Goal: Task Accomplishment & Management: Use online tool/utility

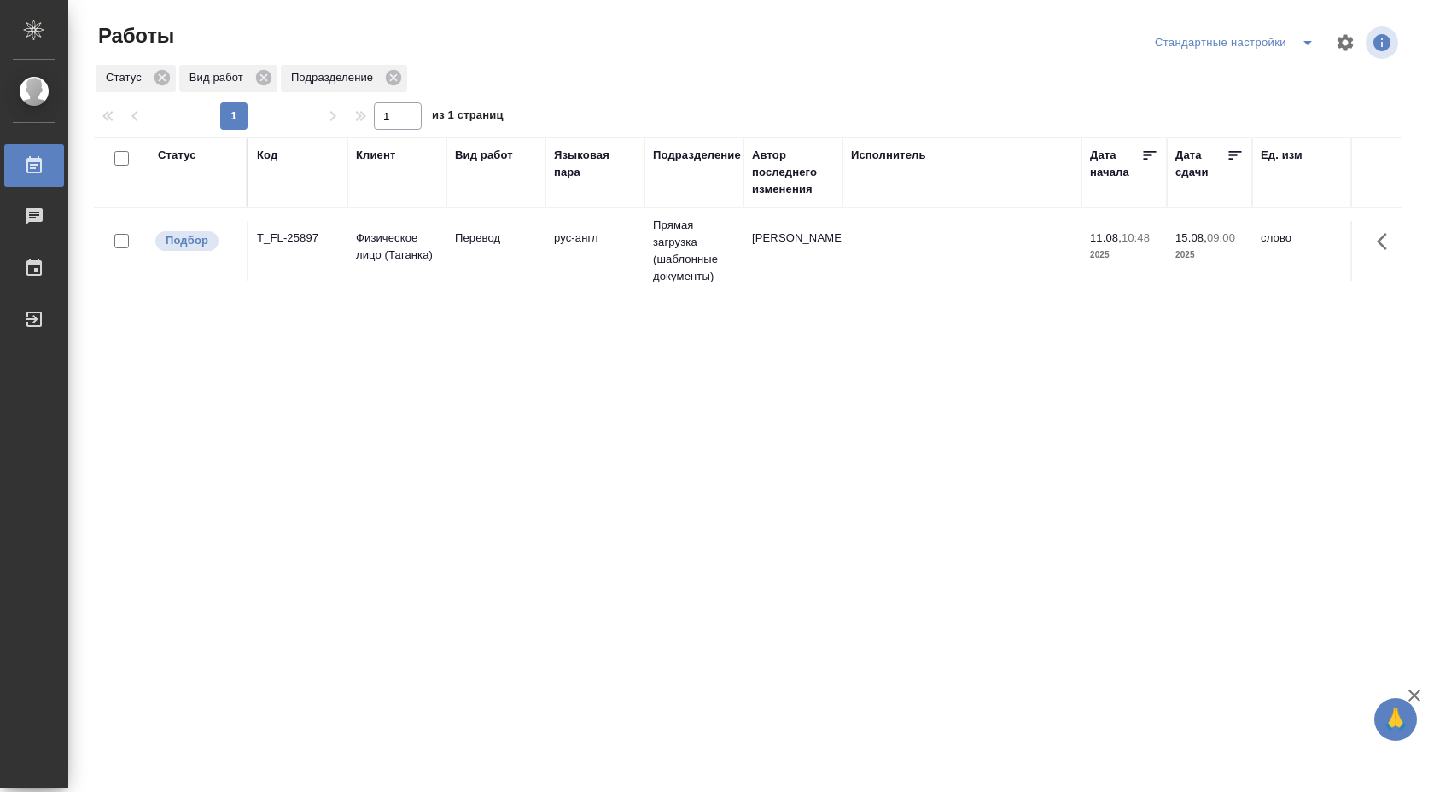
click at [805, 260] on td "[PERSON_NAME]" at bounding box center [792, 251] width 99 height 60
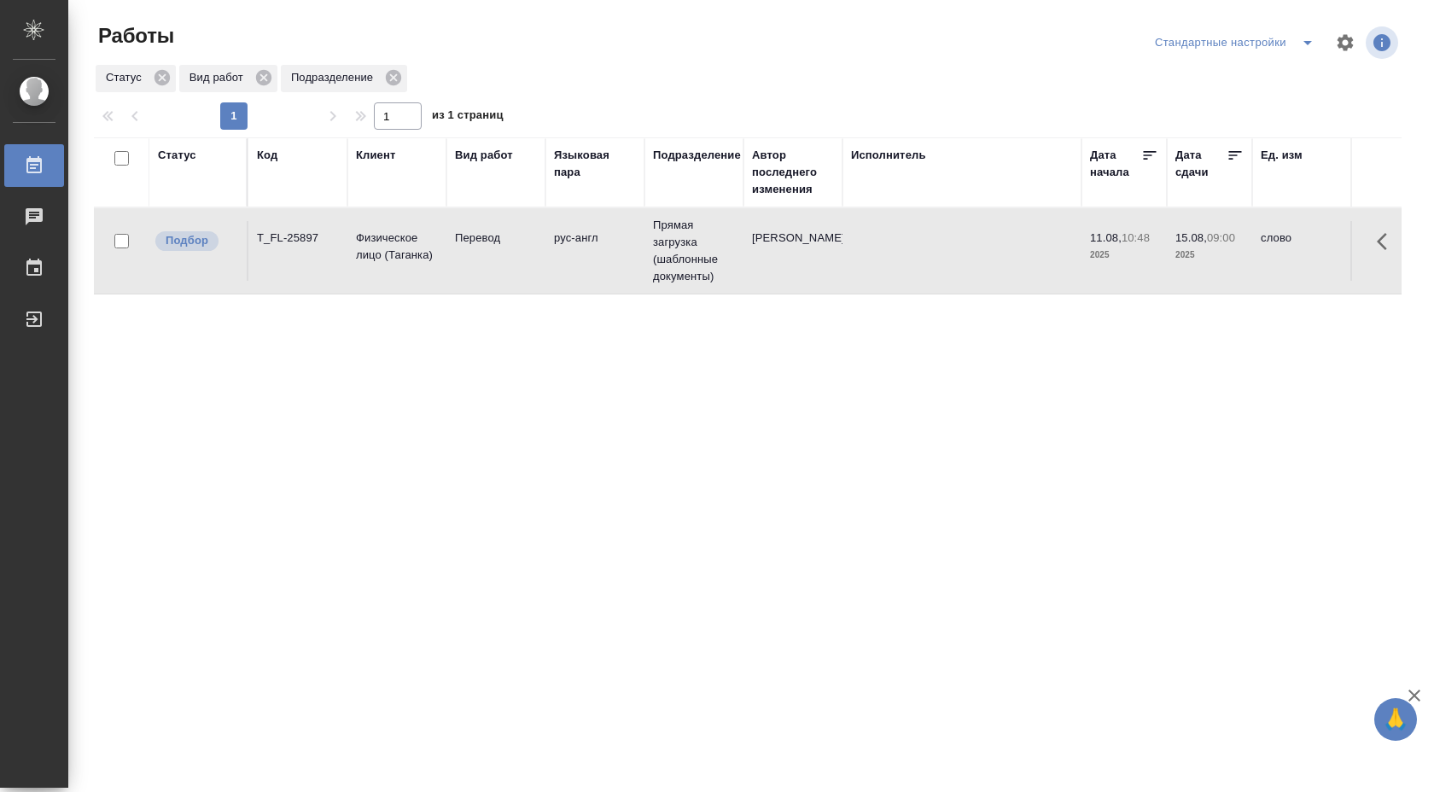
click at [805, 260] on td "[PERSON_NAME]" at bounding box center [792, 251] width 99 height 60
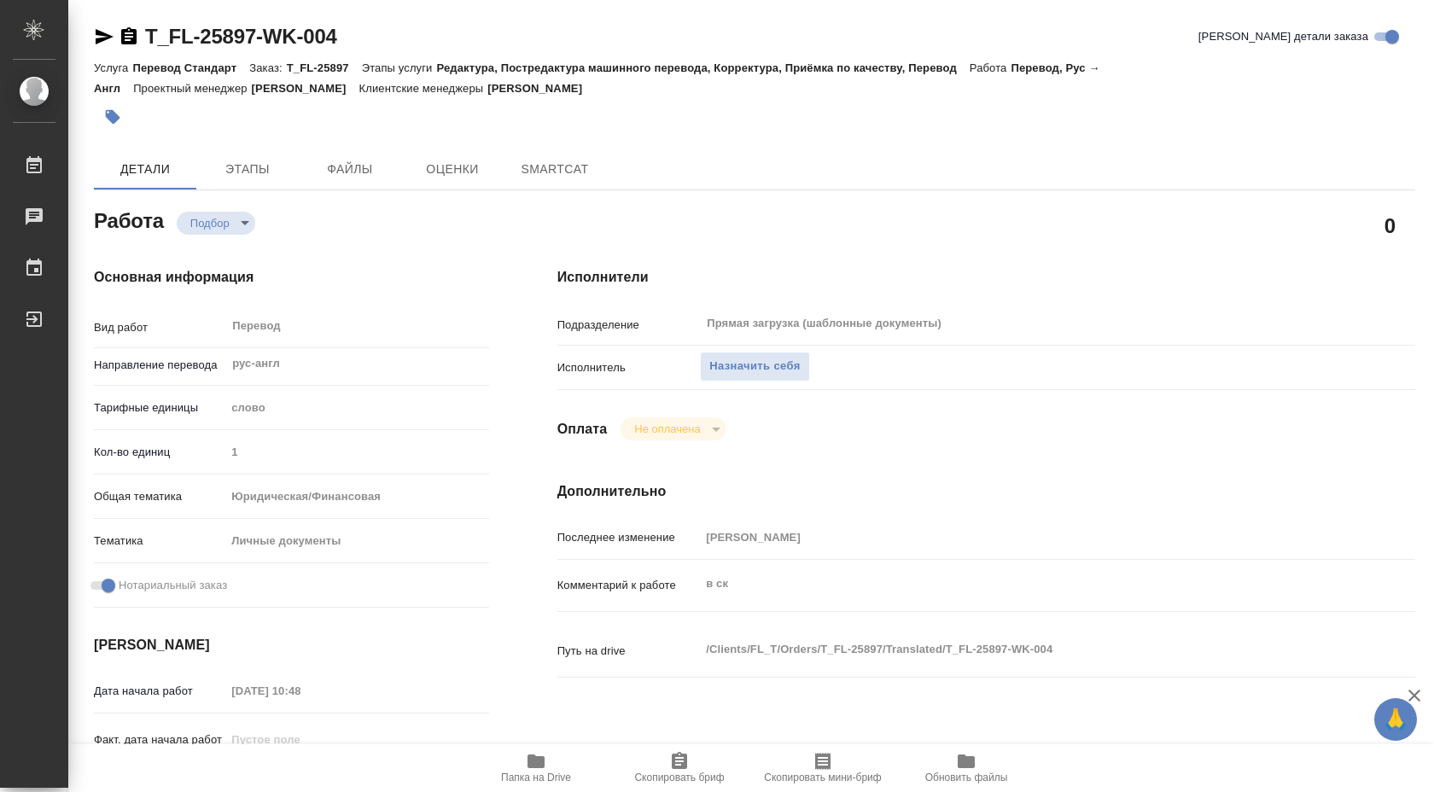
type textarea "x"
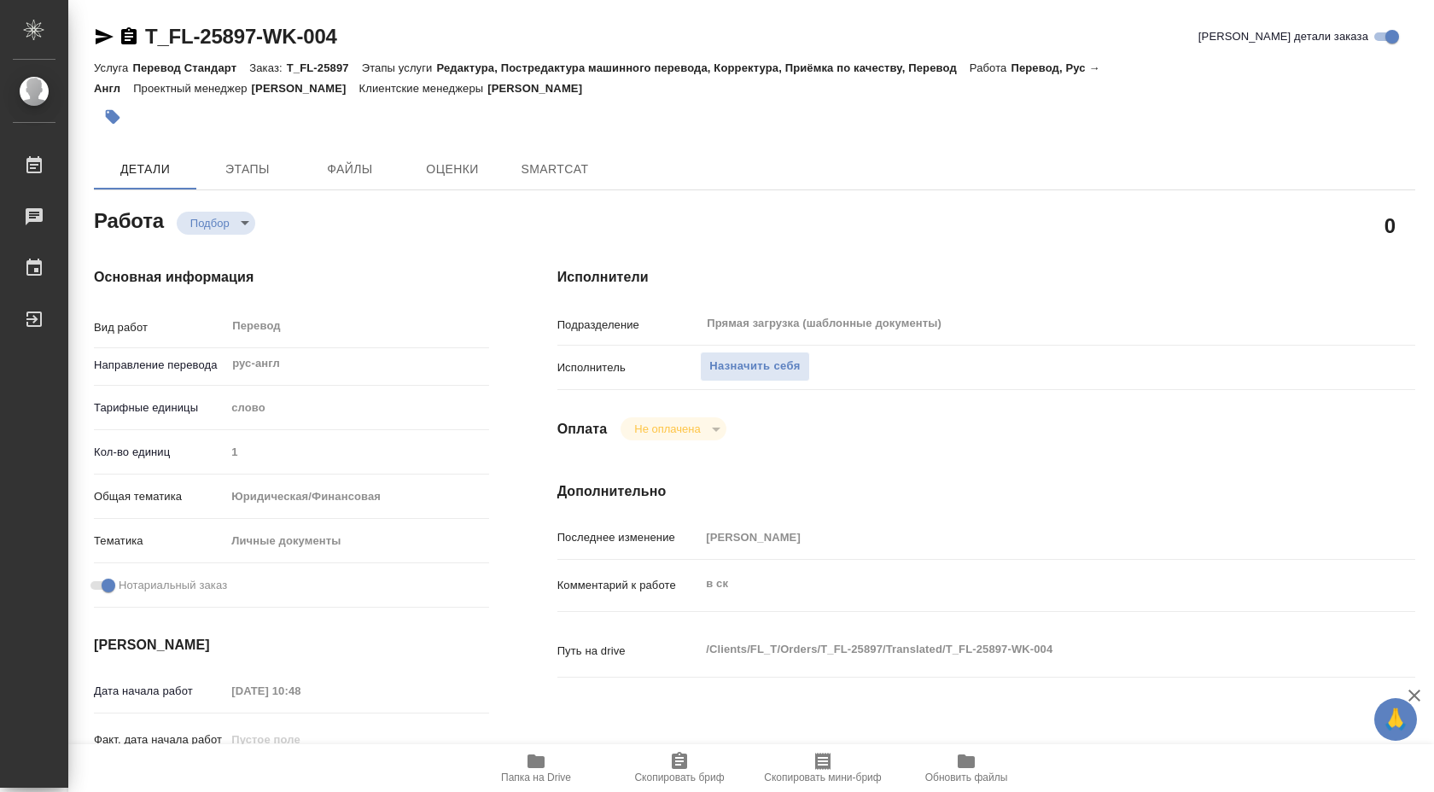
type textarea "x"
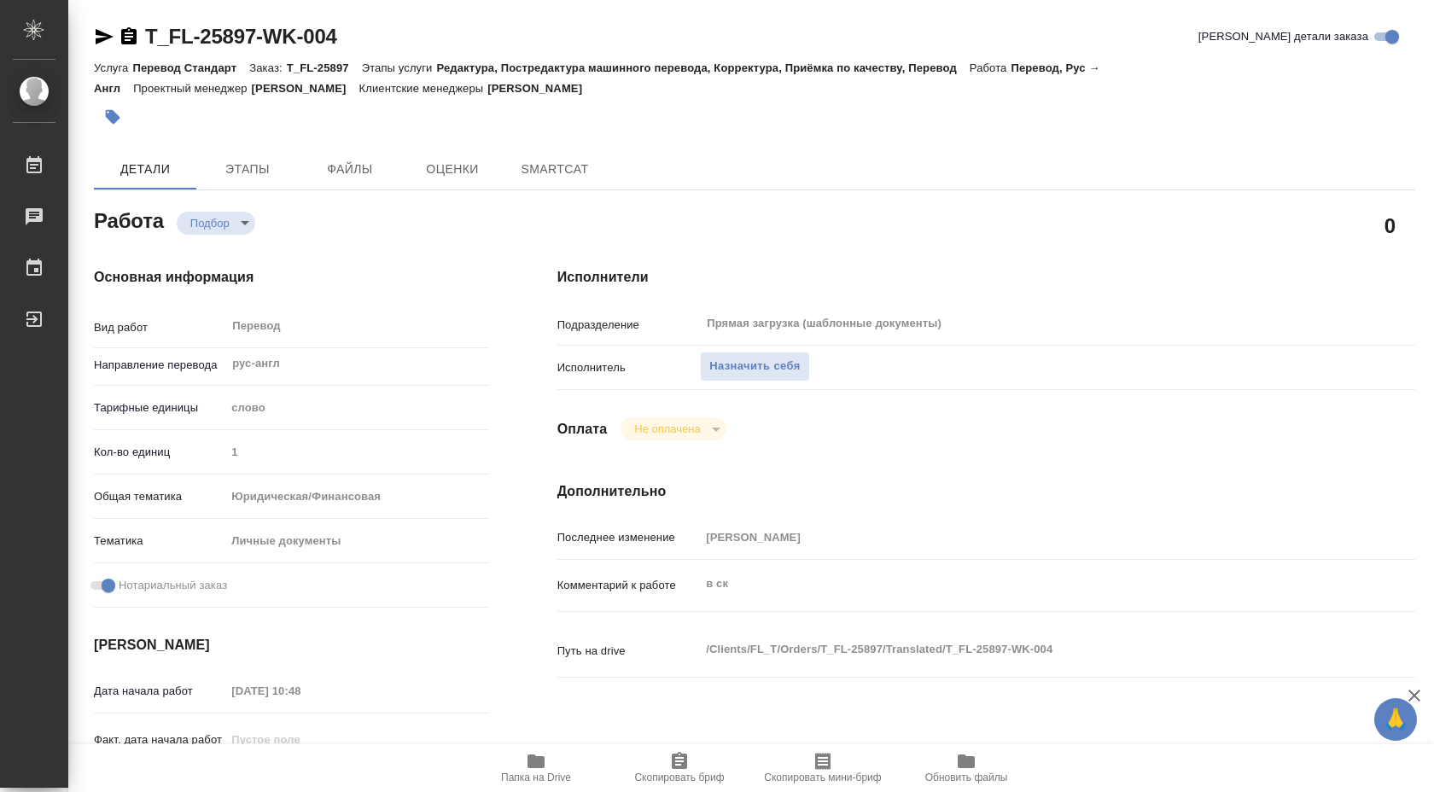
type textarea "x"
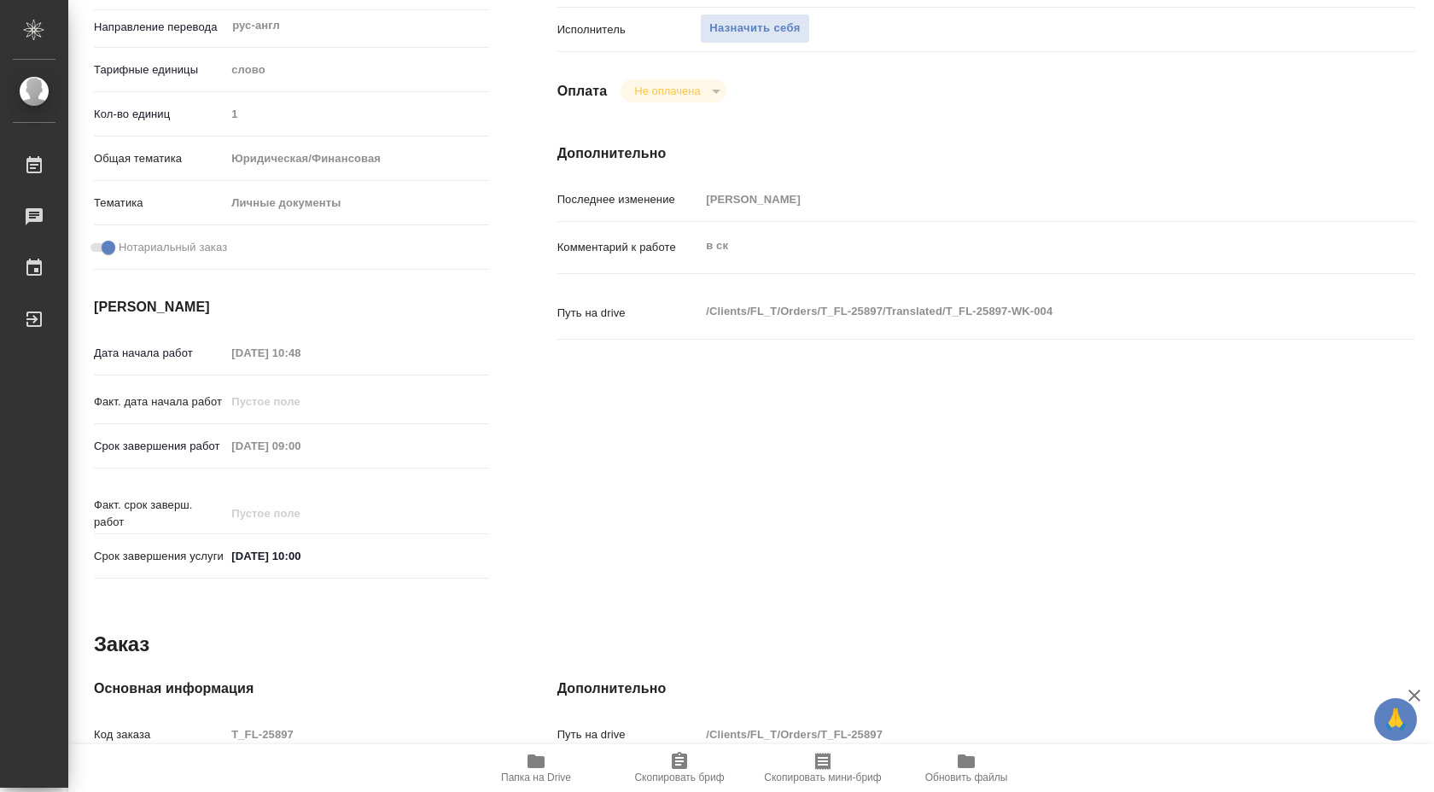
type textarea "x"
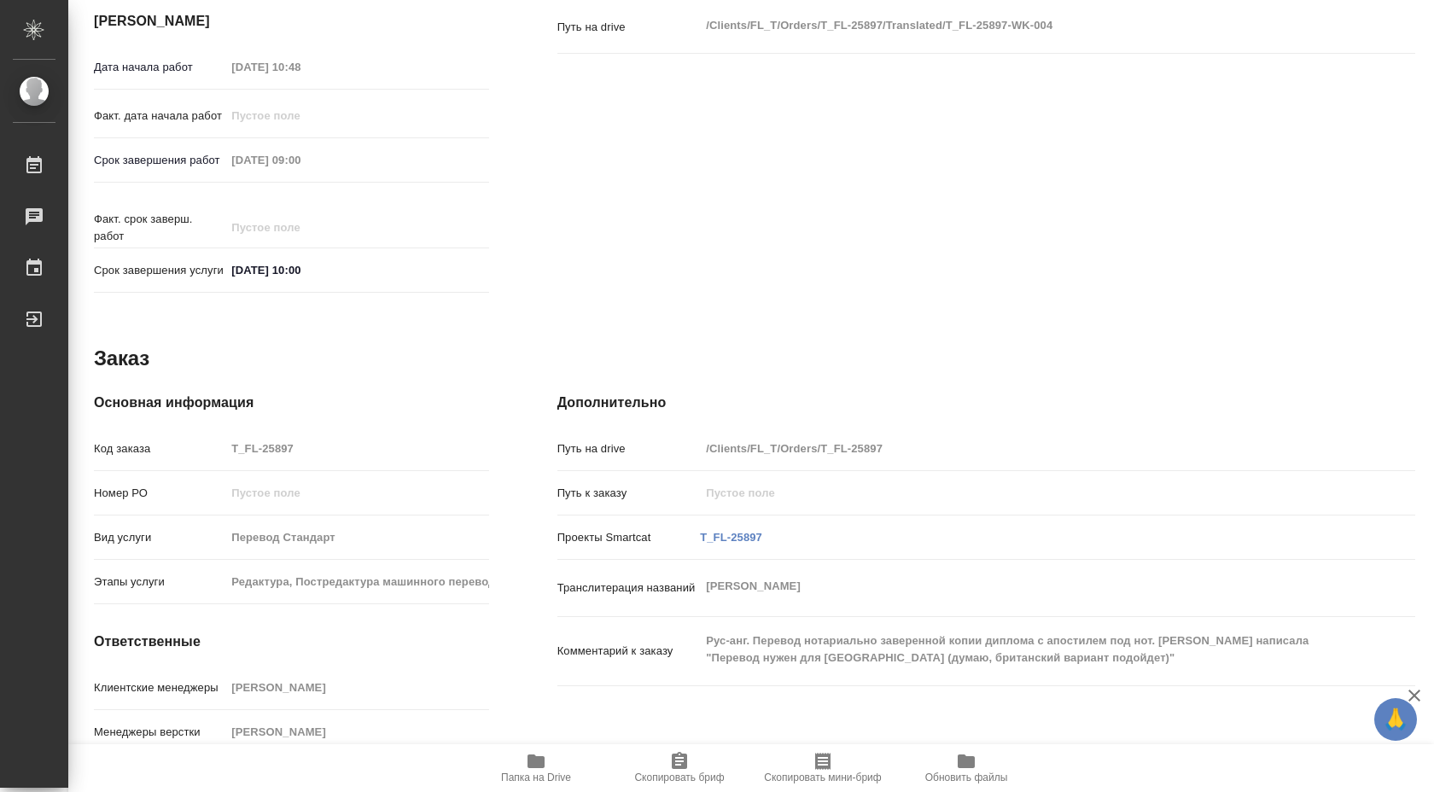
scroll to position [698, 0]
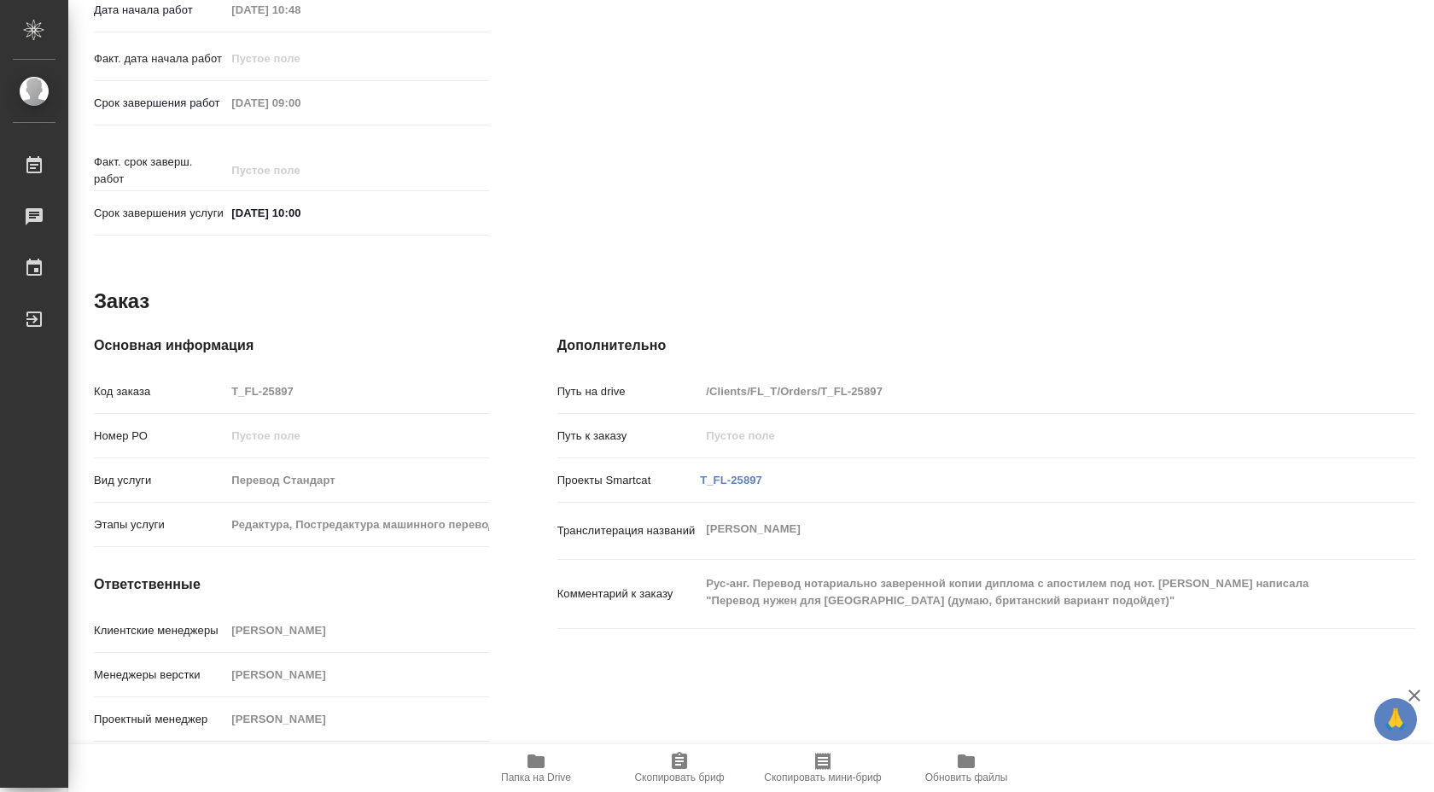
type textarea "x"
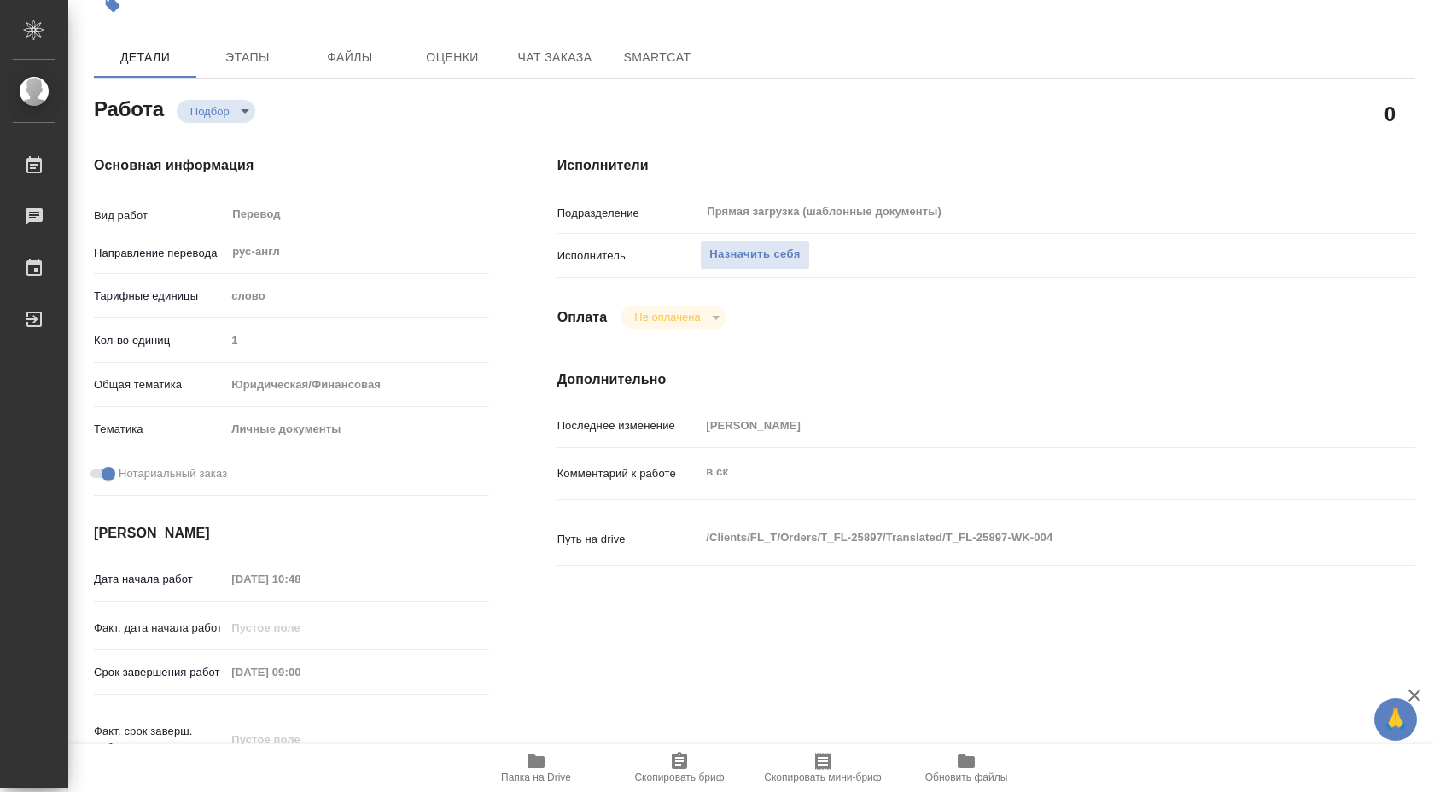
scroll to position [105, 0]
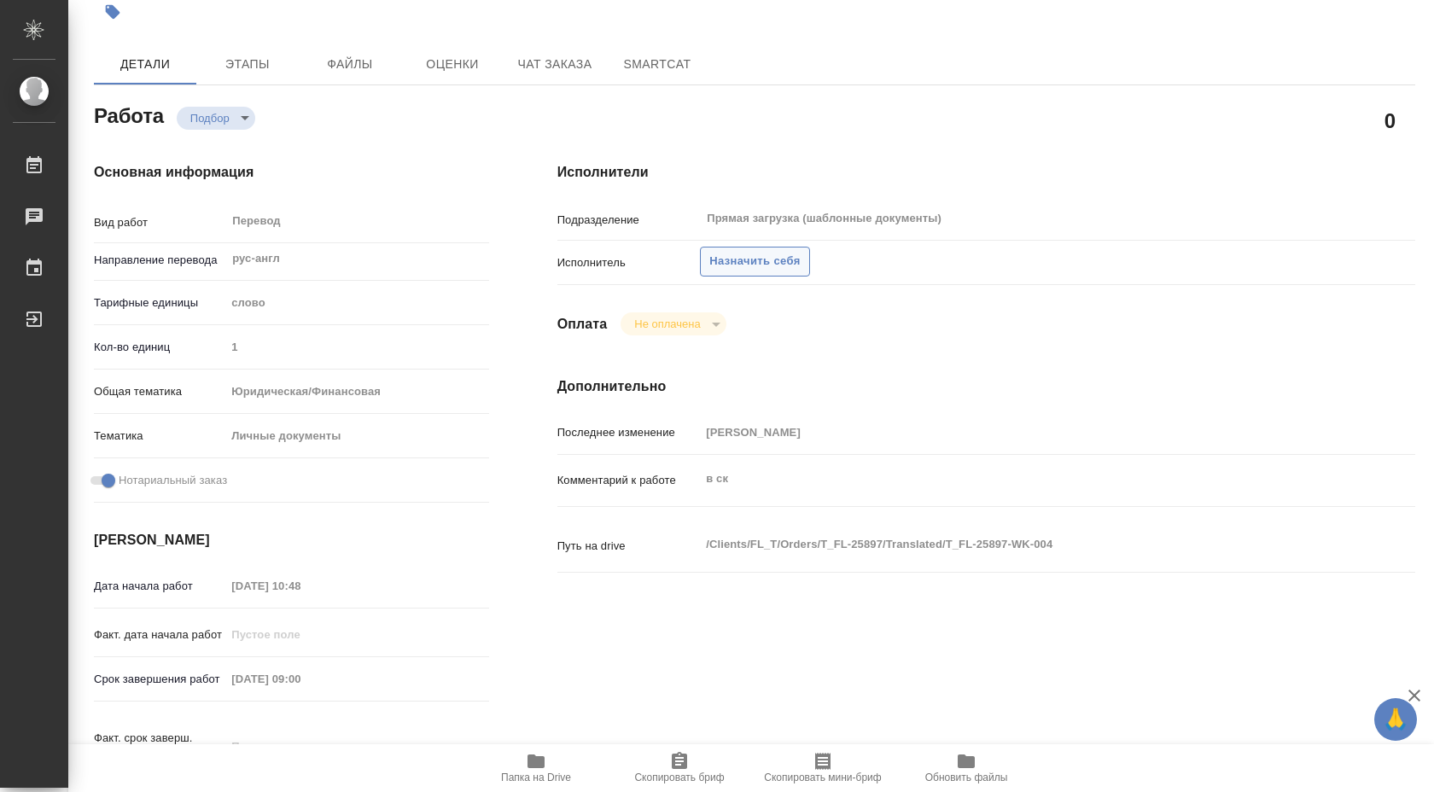
click at [739, 265] on span "Назначить себя" at bounding box center [754, 262] width 90 height 20
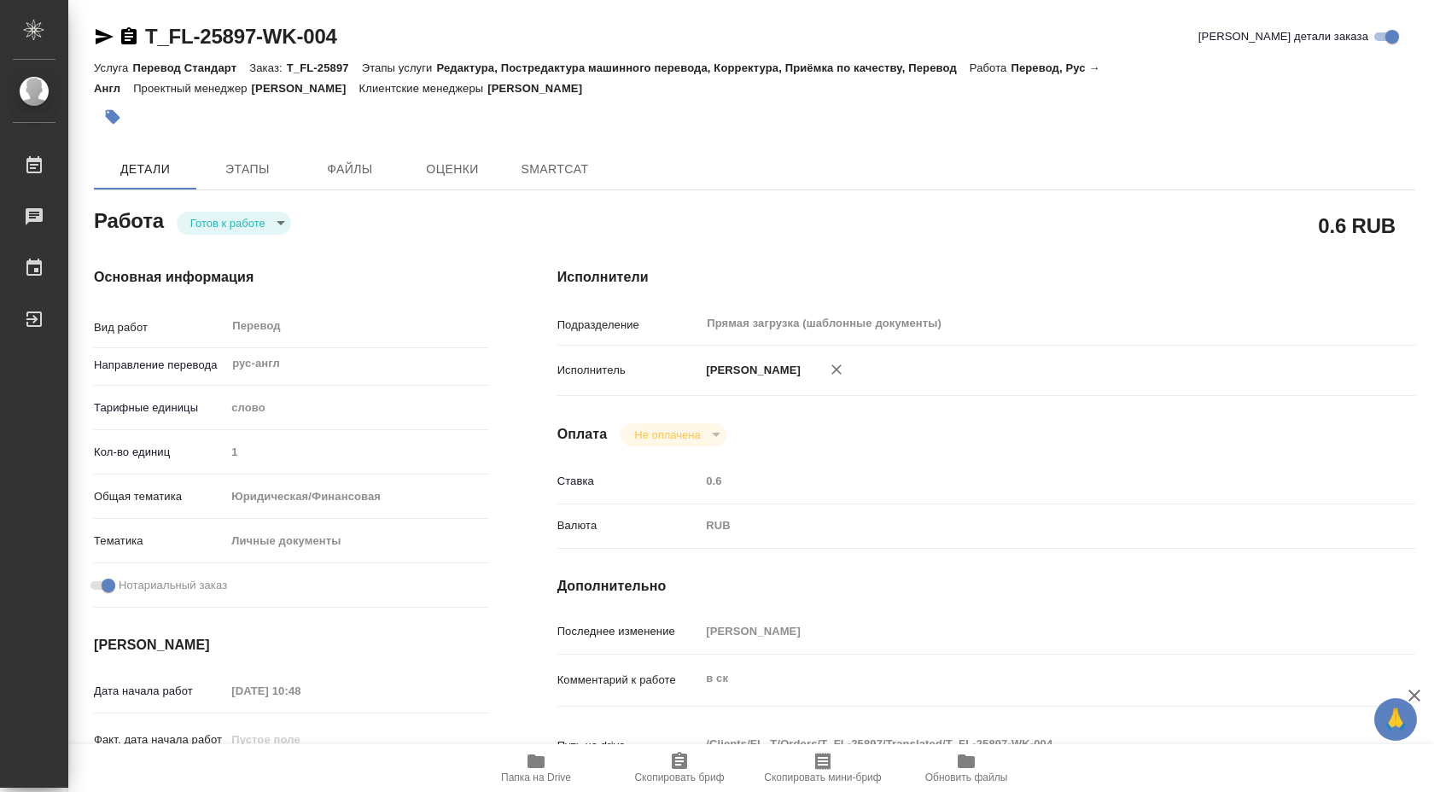
type textarea "x"
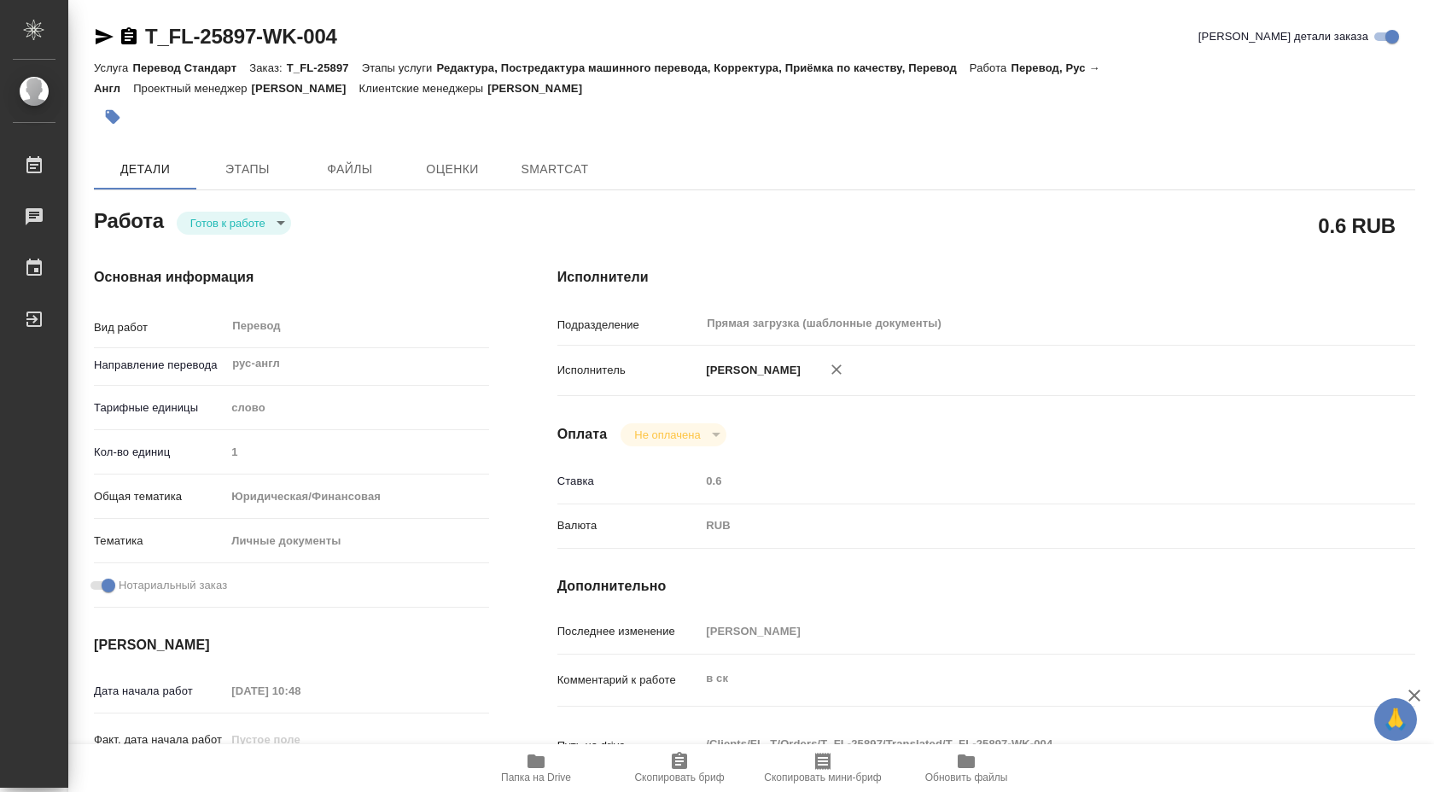
type textarea "x"
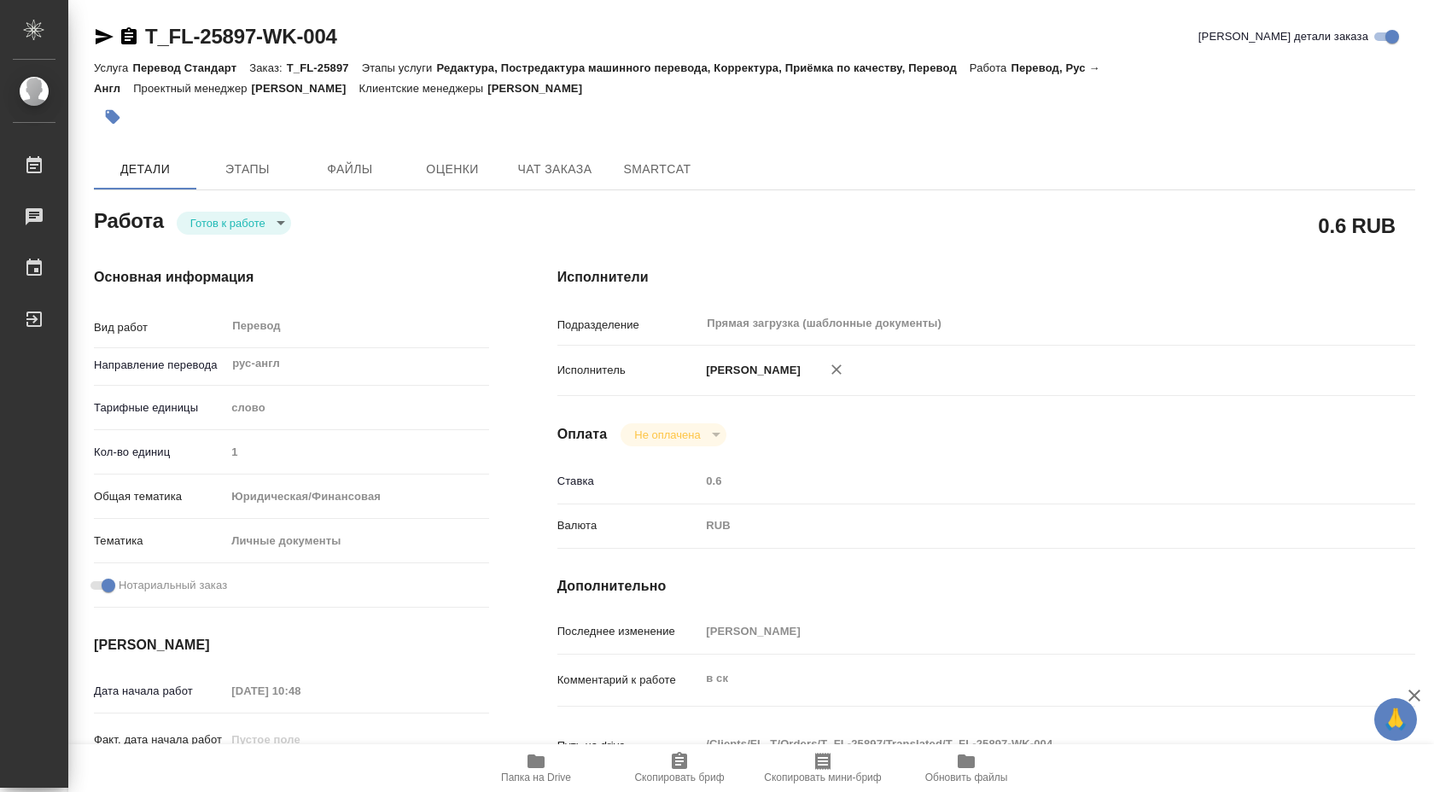
type textarea "x"
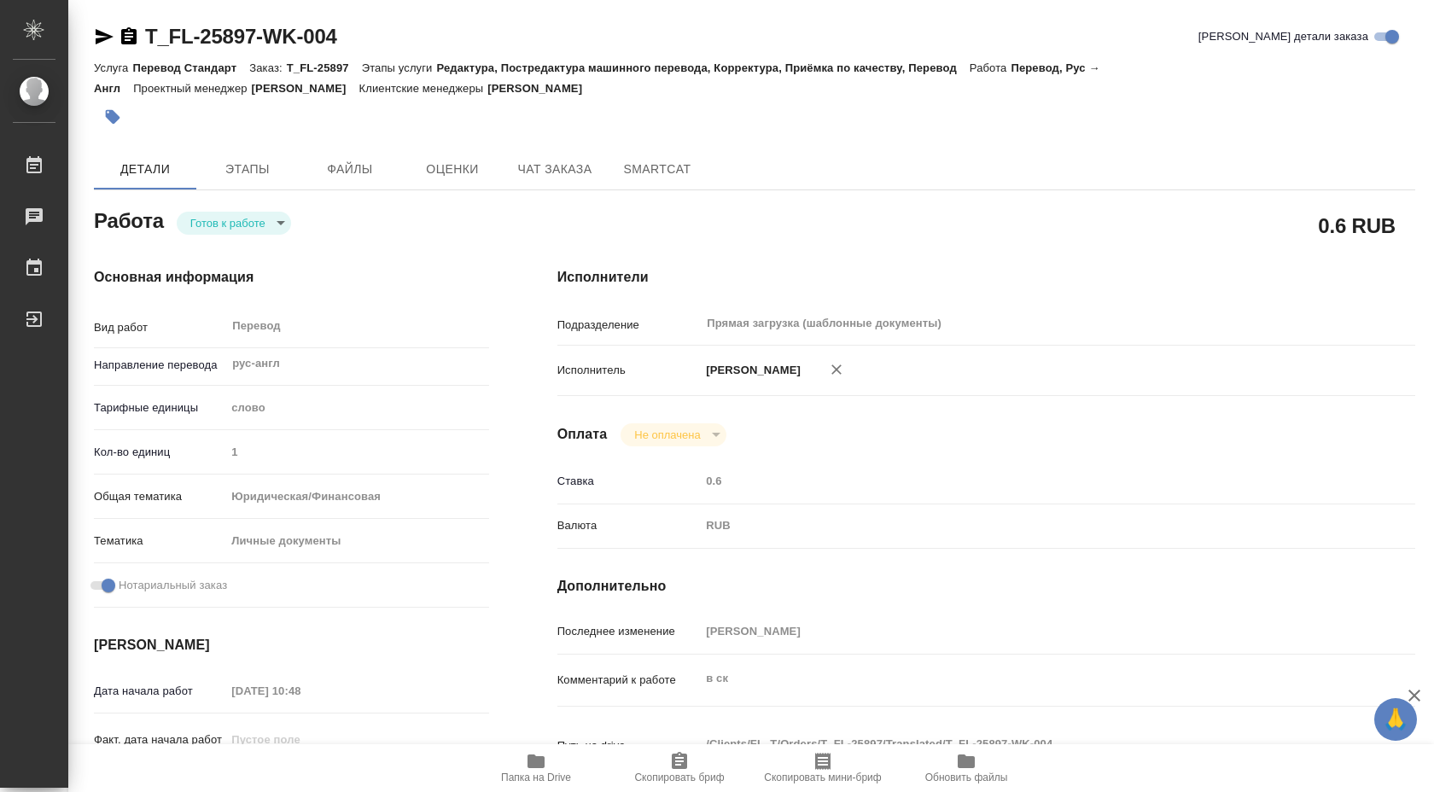
type textarea "x"
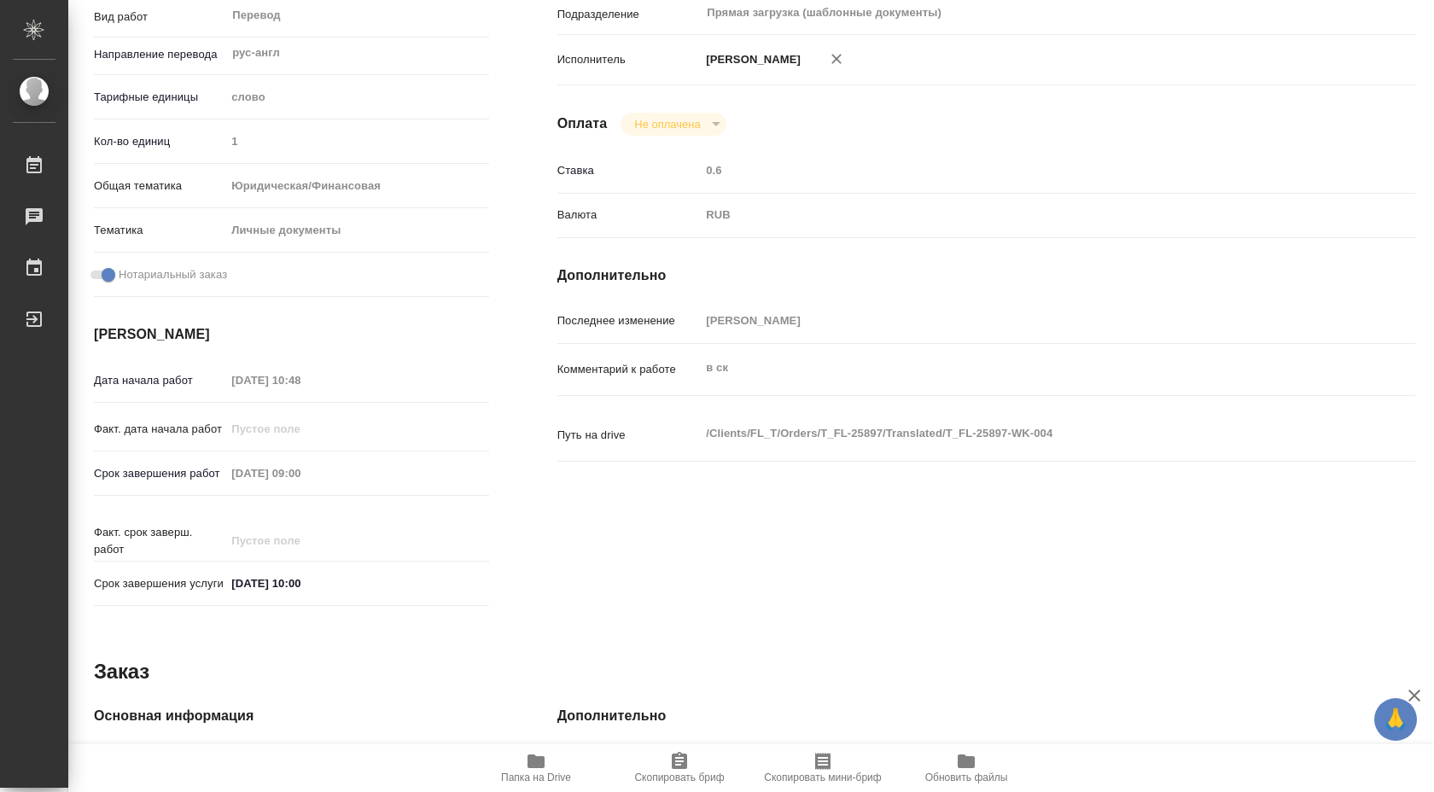
scroll to position [698, 0]
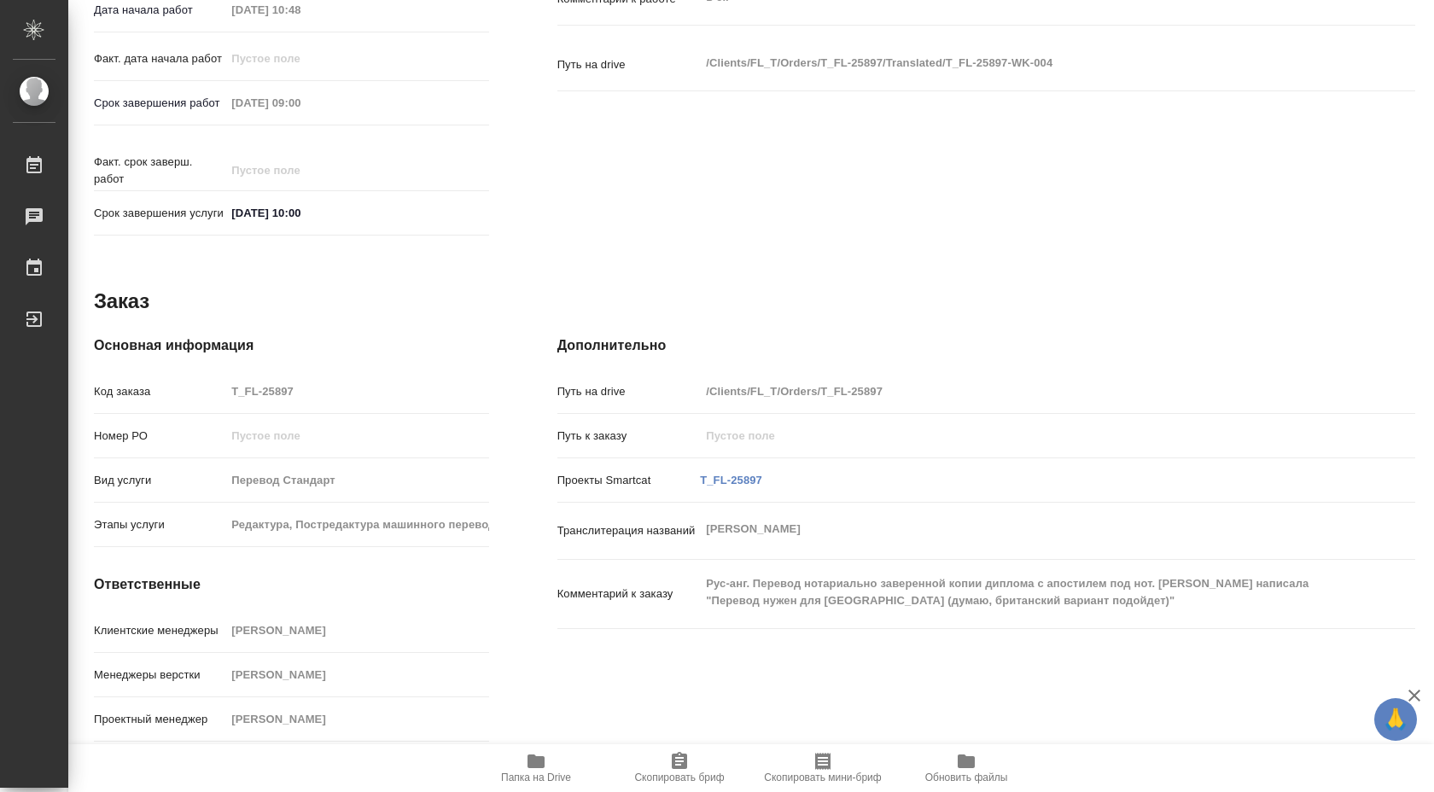
click at [533, 761] on icon "button" at bounding box center [535, 762] width 17 height 14
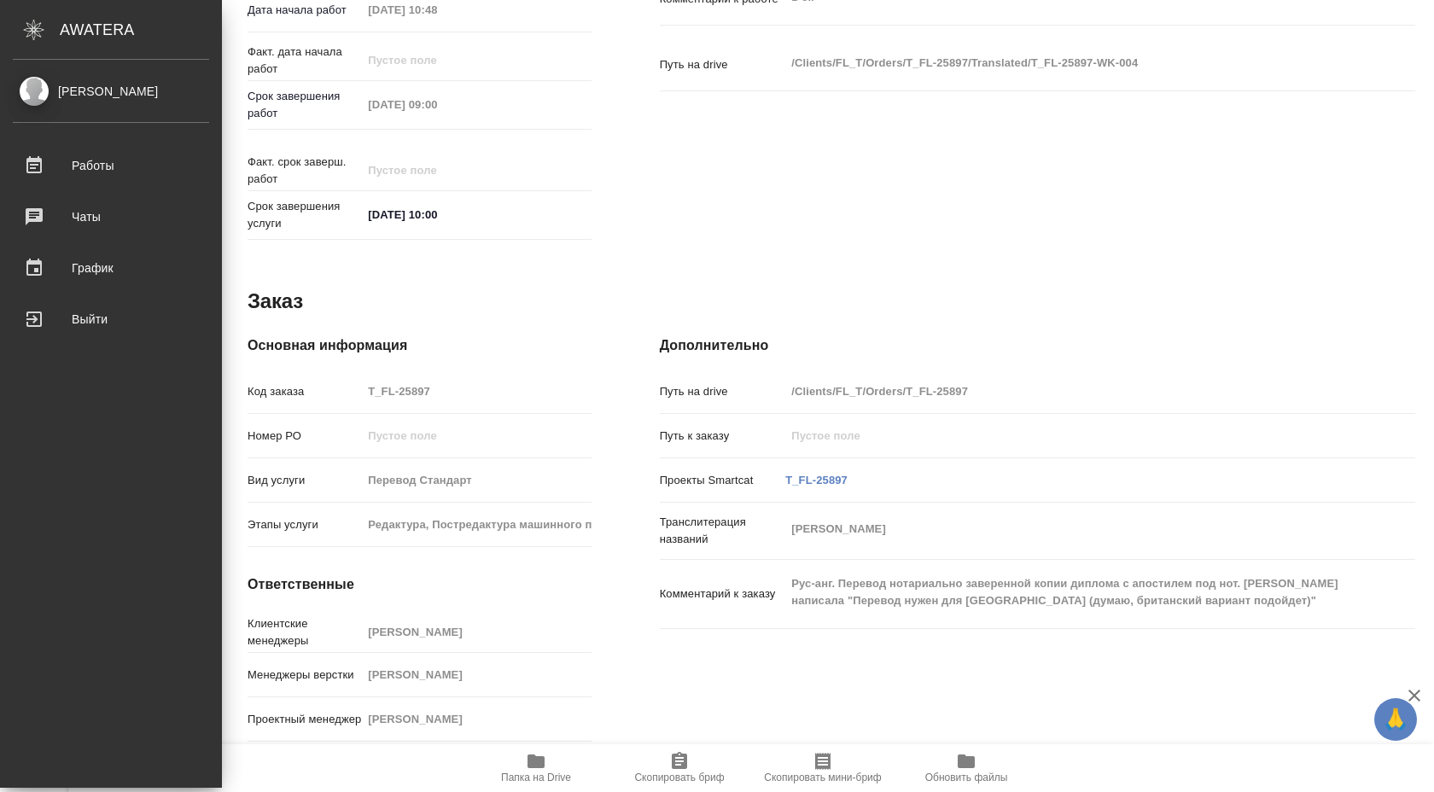
type textarea "x"
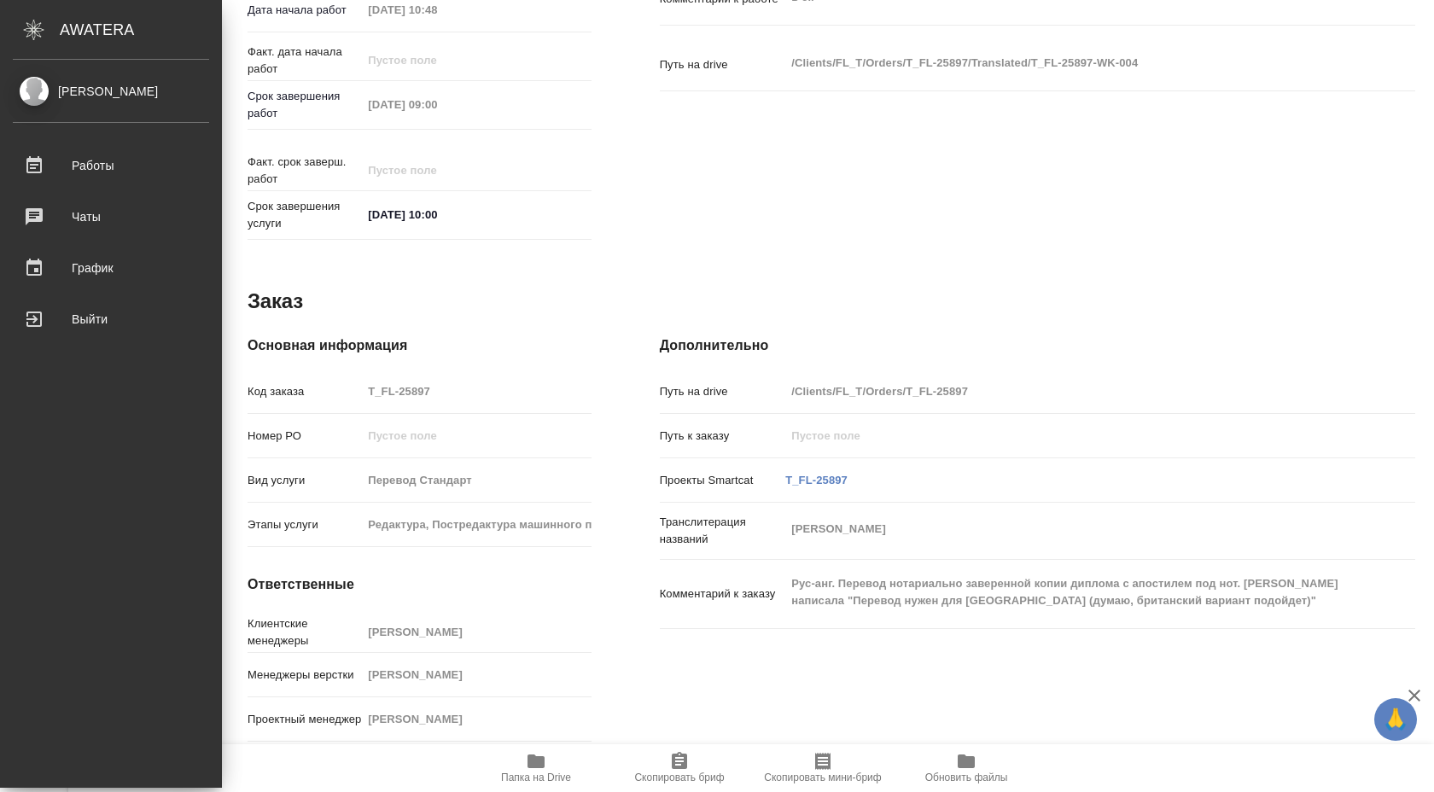
type textarea "x"
